Goal: Check status: Check status

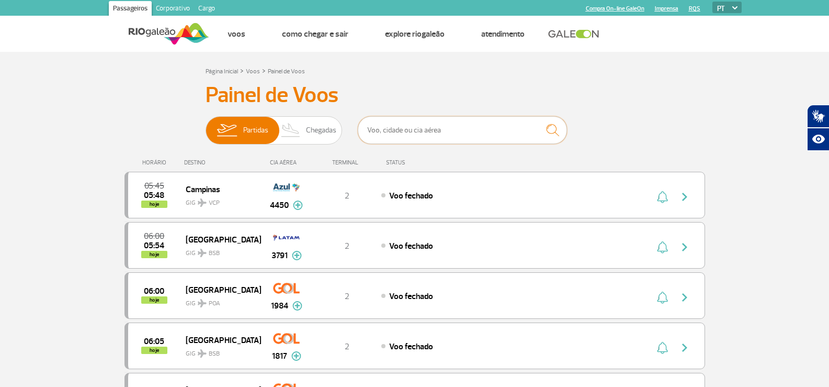
click at [469, 136] on input "text" at bounding box center [462, 130] width 209 height 28
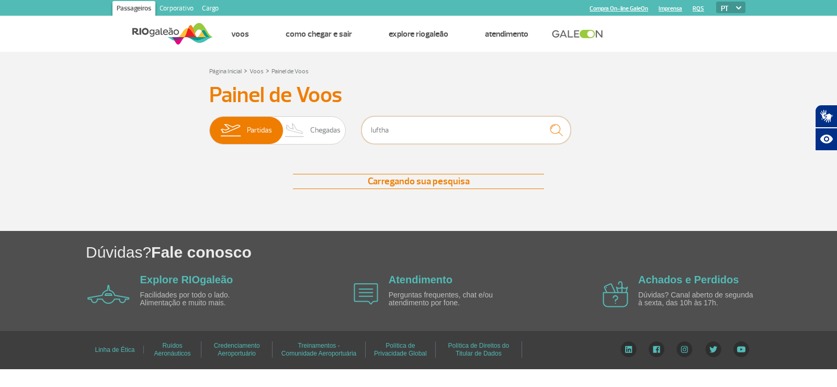
type input "lufthansa"
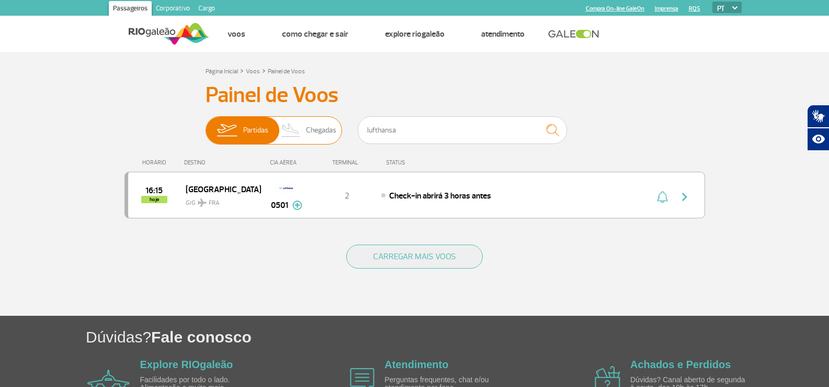
click at [313, 127] on span "Chegadas" at bounding box center [321, 130] width 30 height 27
click at [206, 125] on input "Partidas Chegadas" at bounding box center [206, 125] width 0 height 0
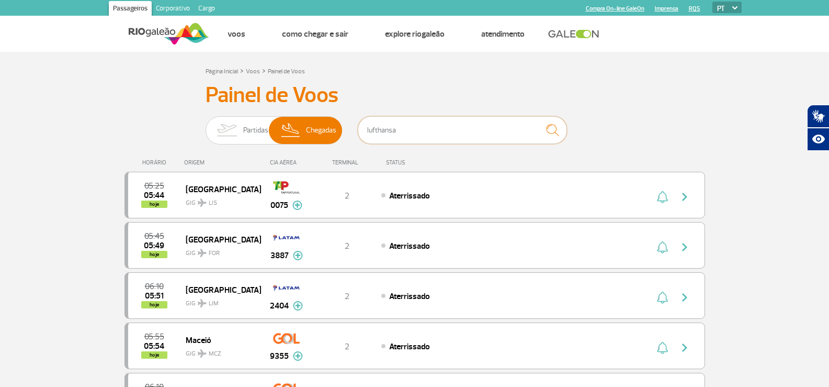
click at [469, 128] on input "lufthansa" at bounding box center [462, 130] width 209 height 28
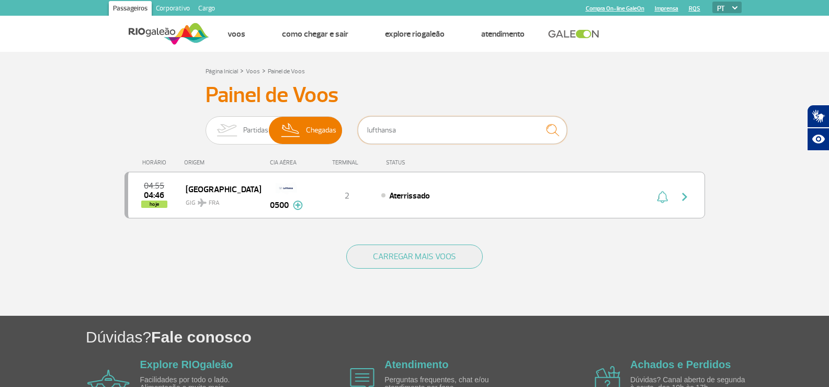
click at [469, 127] on input "lufthansa" at bounding box center [462, 130] width 209 height 28
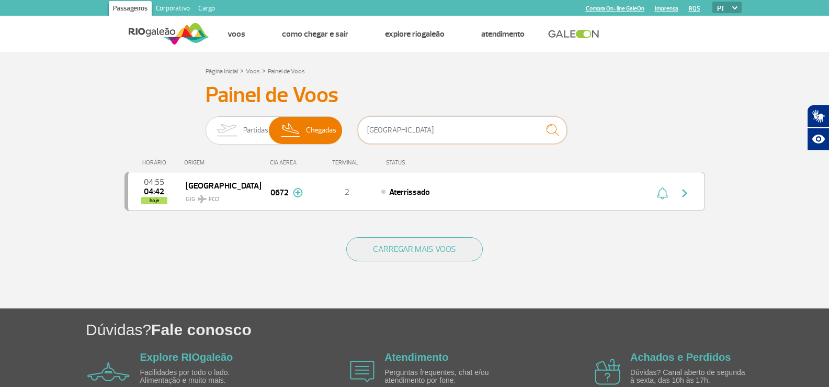
click at [395, 129] on input "[GEOGRAPHIC_DATA]" at bounding box center [462, 130] width 209 height 28
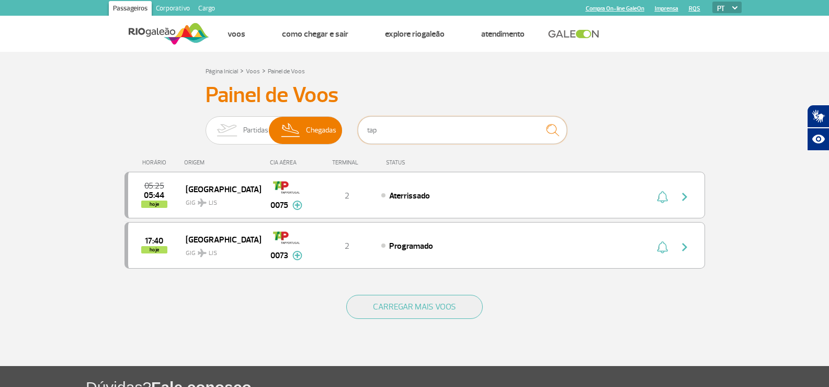
click at [417, 126] on input "tap" at bounding box center [462, 130] width 209 height 28
type input "[GEOGRAPHIC_DATA]"
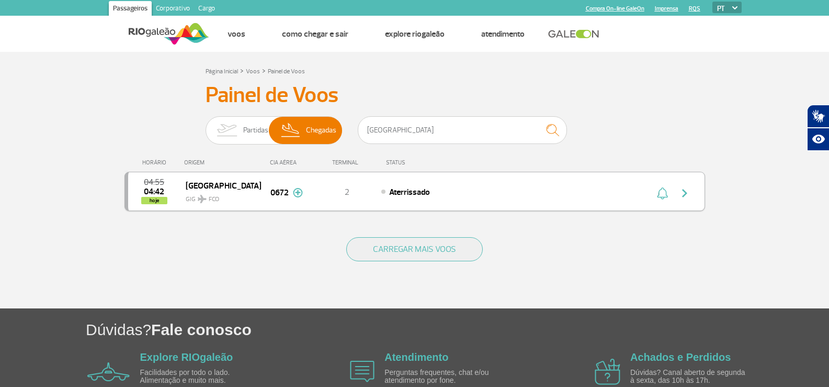
click at [267, 198] on div "0672" at bounding box center [287, 191] width 52 height 15
click at [680, 195] on img "button" at bounding box center [685, 193] width 13 height 13
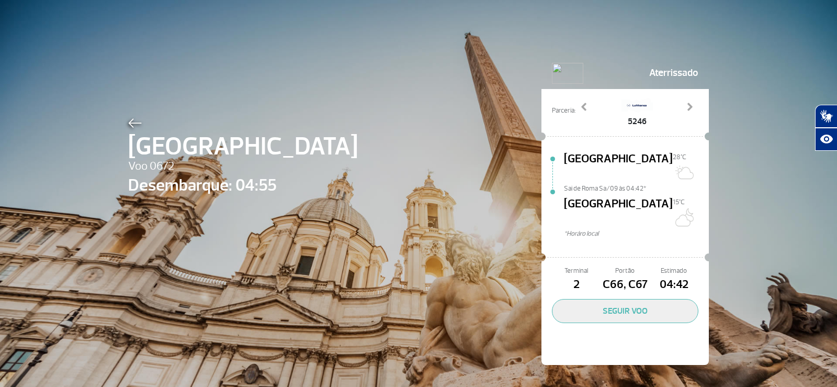
click at [132, 124] on img at bounding box center [135, 122] width 14 height 9
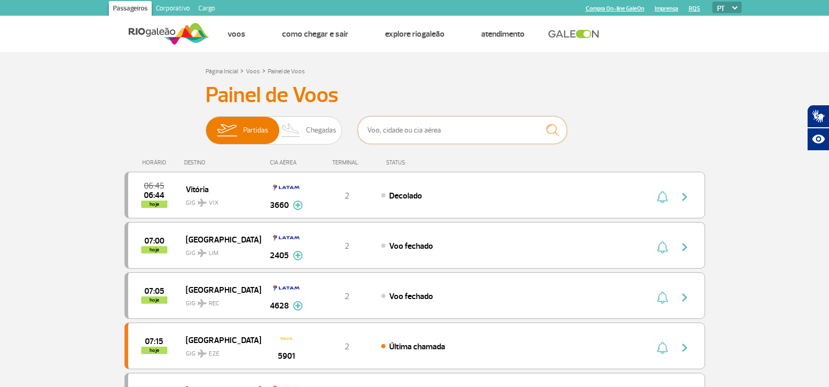
click at [444, 132] on input "text" at bounding box center [462, 130] width 209 height 28
click at [309, 138] on span "Chegadas" at bounding box center [321, 130] width 30 height 27
click at [464, 134] on input "text" at bounding box center [462, 130] width 209 height 28
click at [313, 134] on span "Chegadas" at bounding box center [321, 130] width 30 height 27
click at [206, 125] on input "Partidas Chegadas" at bounding box center [206, 125] width 0 height 0
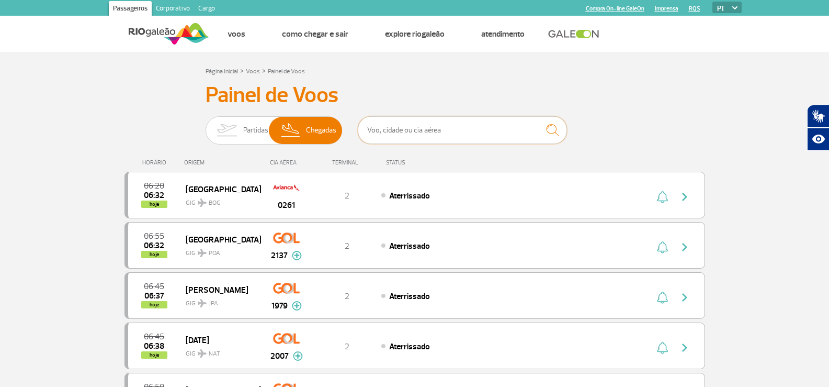
click at [442, 134] on input "text" at bounding box center [462, 130] width 209 height 28
click at [260, 136] on span "Partidas" at bounding box center [255, 130] width 25 height 27
click at [206, 125] on input "Partidas Chegadas" at bounding box center [206, 125] width 0 height 0
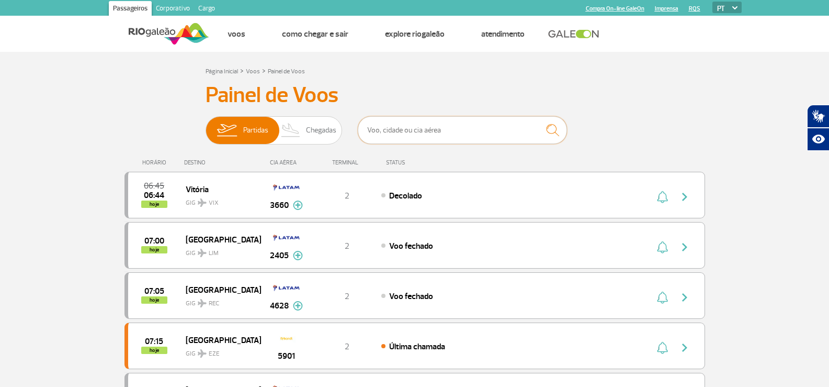
click at [449, 131] on input "text" at bounding box center [462, 130] width 209 height 28
type input "[GEOGRAPHIC_DATA]"
